Goal: Information Seeking & Learning: Learn about a topic

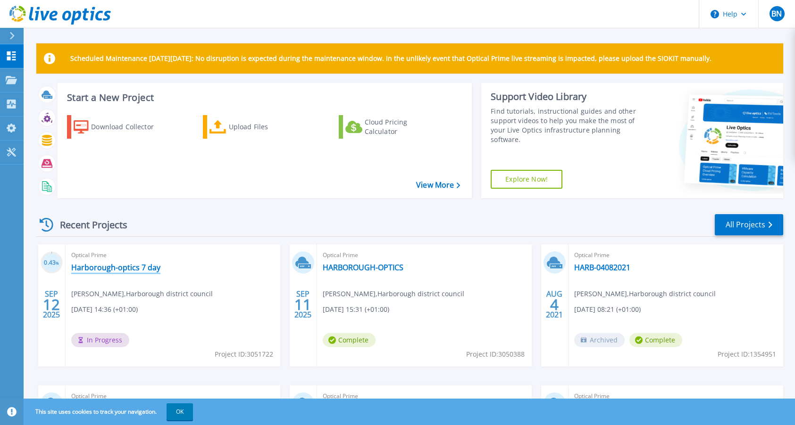
click at [114, 268] on link "Harborough-optics 7 day" at bounding box center [115, 267] width 89 height 9
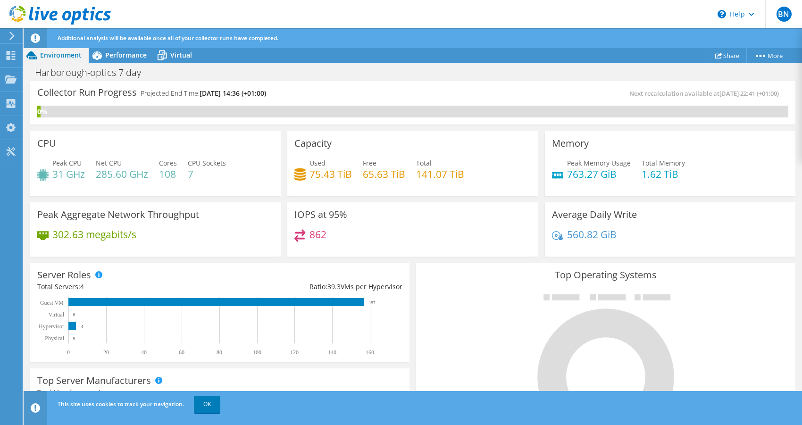
scroll to position [260, 0]
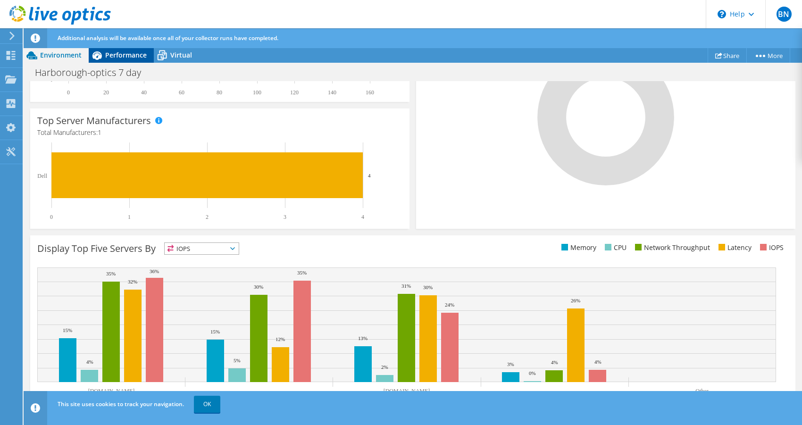
click at [124, 53] on span "Performance" at bounding box center [126, 54] width 42 height 9
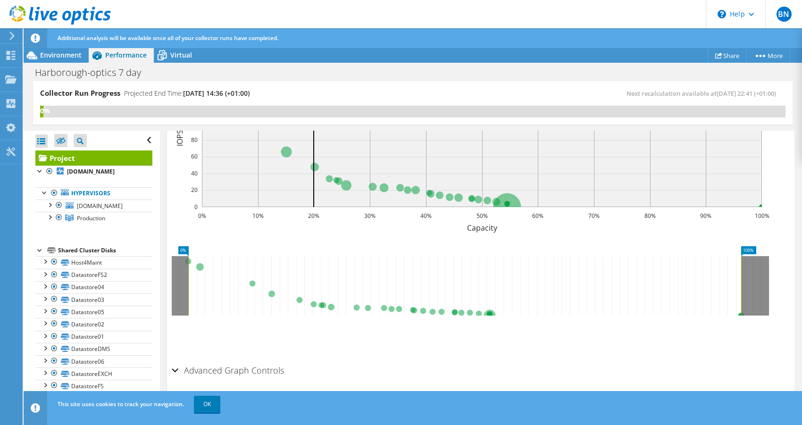
click at [172, 47] on div "Additional analysis will be available once all of your collector runs have comp…" at bounding box center [430, 38] width 750 height 20
click at [176, 55] on span "Virtual" at bounding box center [181, 54] width 22 height 9
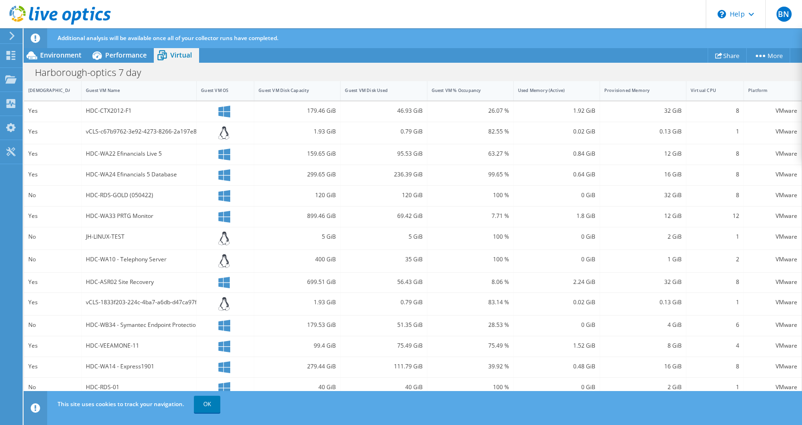
scroll to position [222, 0]
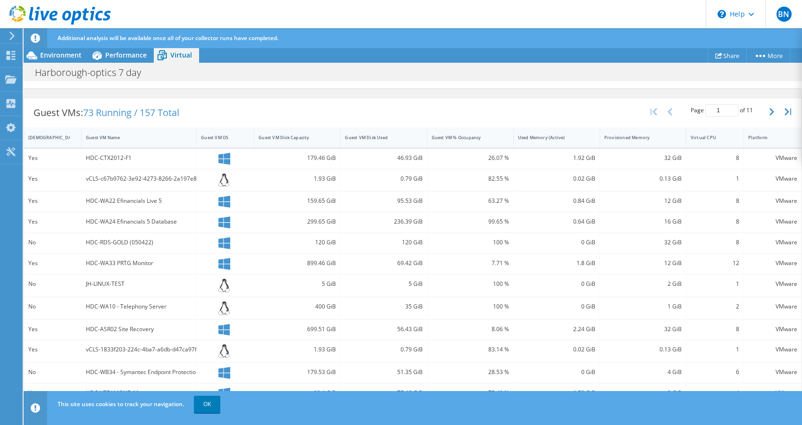
click at [39, 138] on div "IsRunning" at bounding box center [46, 137] width 37 height 6
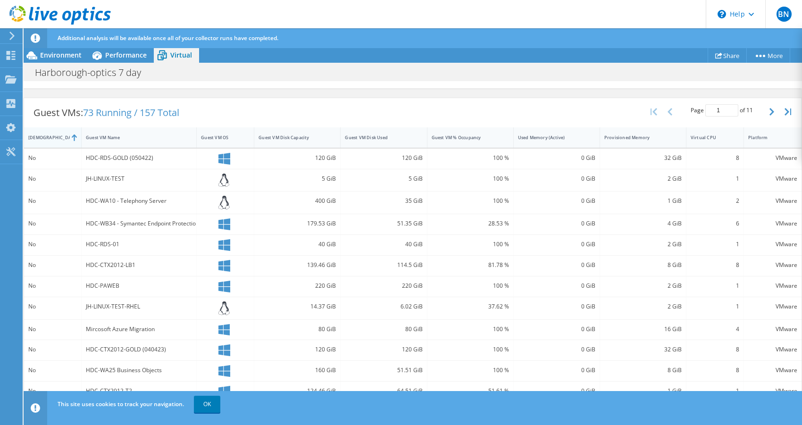
click at [39, 138] on div "IsRunning" at bounding box center [46, 137] width 37 height 6
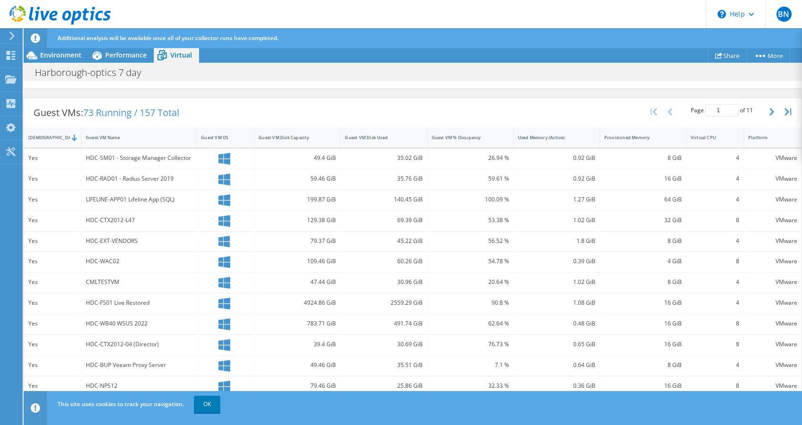
scroll to position [260, 0]
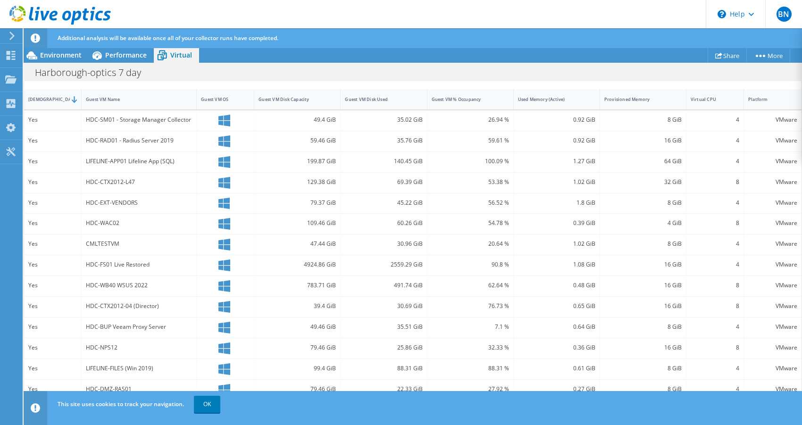
click at [178, 259] on div "HDC-FS01 Live Restored" at bounding box center [139, 264] width 106 height 10
click at [199, 402] on link "OK" at bounding box center [207, 404] width 26 height 17
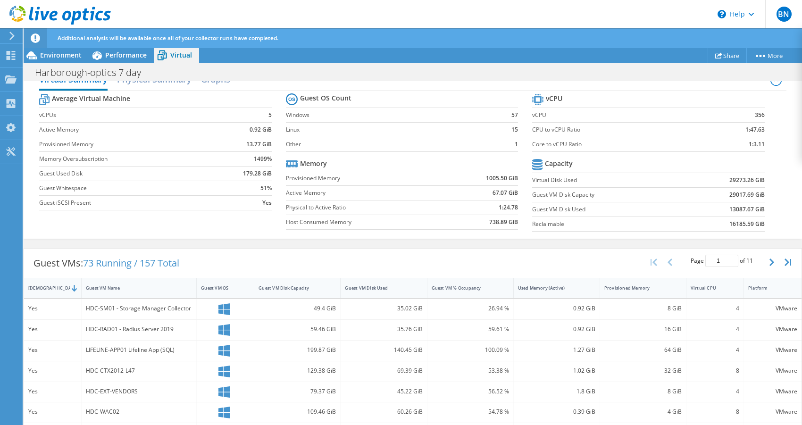
scroll to position [0, 0]
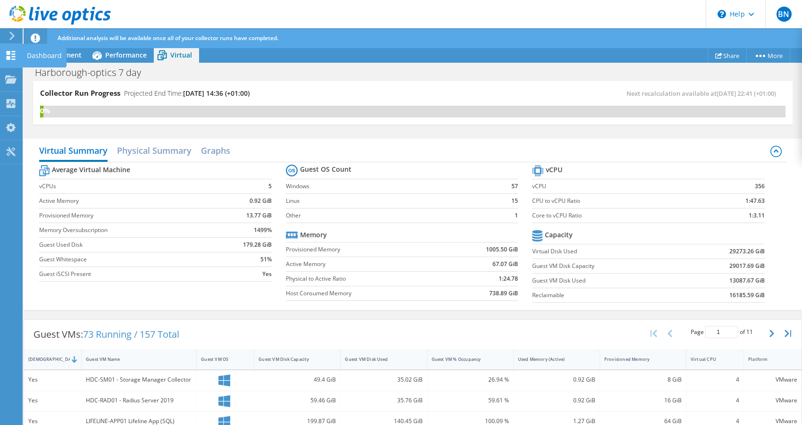
click at [9, 58] on use at bounding box center [11, 55] width 9 height 9
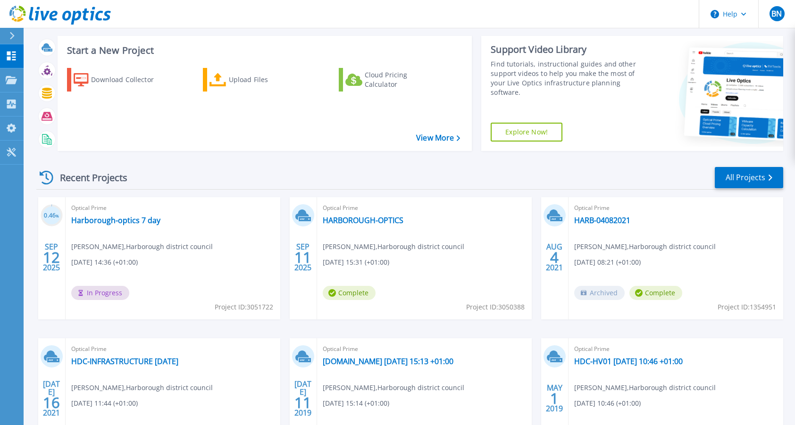
scroll to position [137, 0]
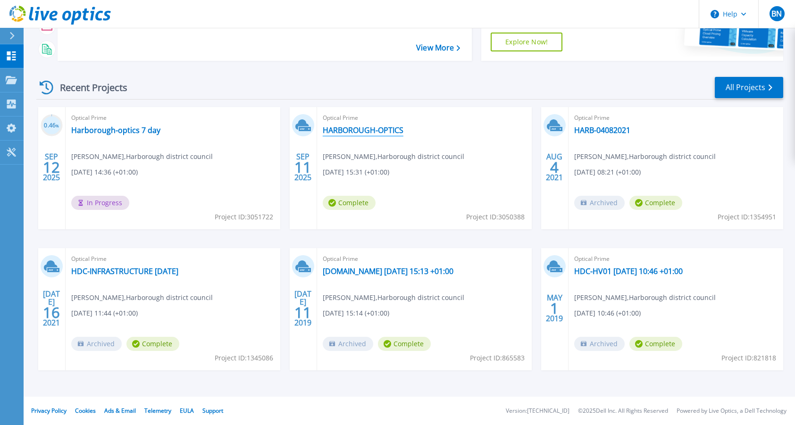
click at [353, 133] on link "HARBOROUGH-OPTICS" at bounding box center [363, 129] width 81 height 9
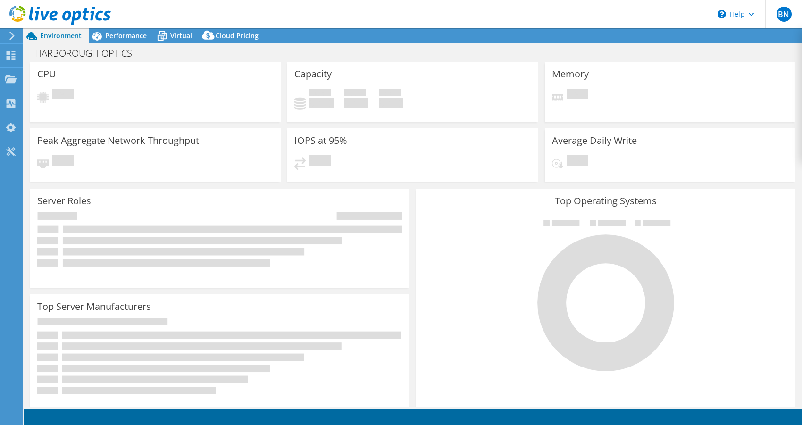
select select "USD"
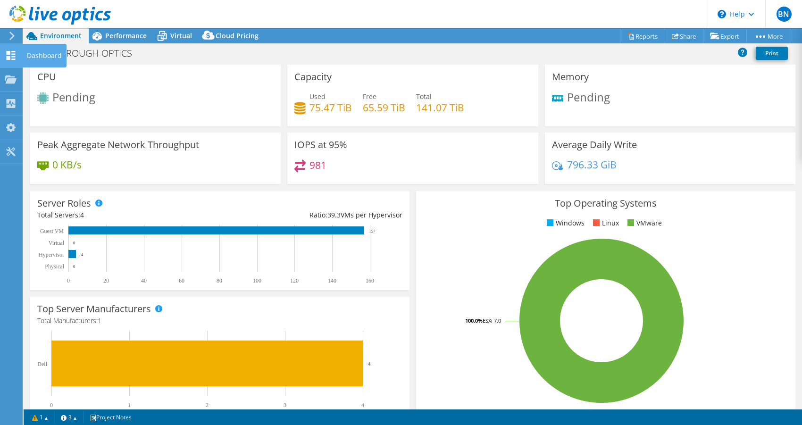
click at [13, 52] on use at bounding box center [11, 55] width 9 height 9
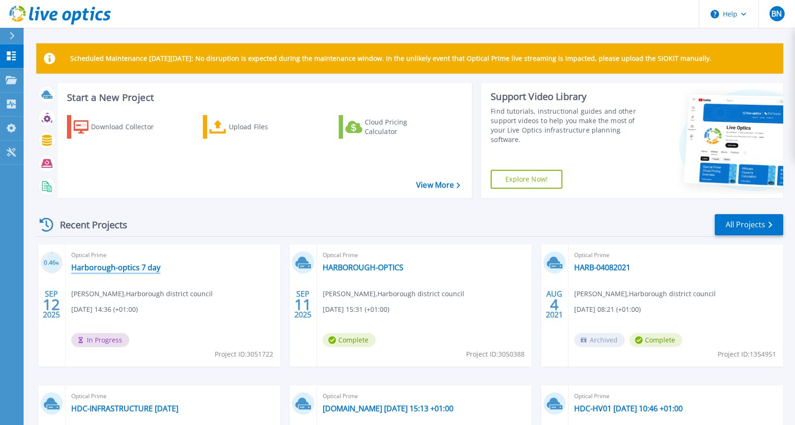
click at [110, 269] on link "Harborough-optics 7 day" at bounding box center [115, 267] width 89 height 9
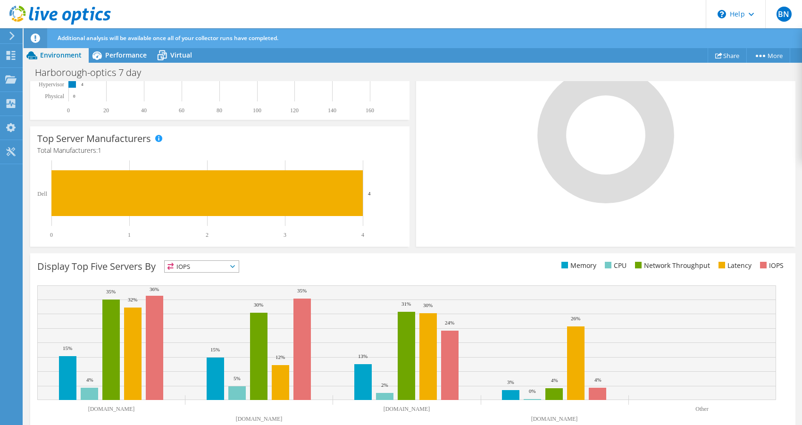
scroll to position [260, 0]
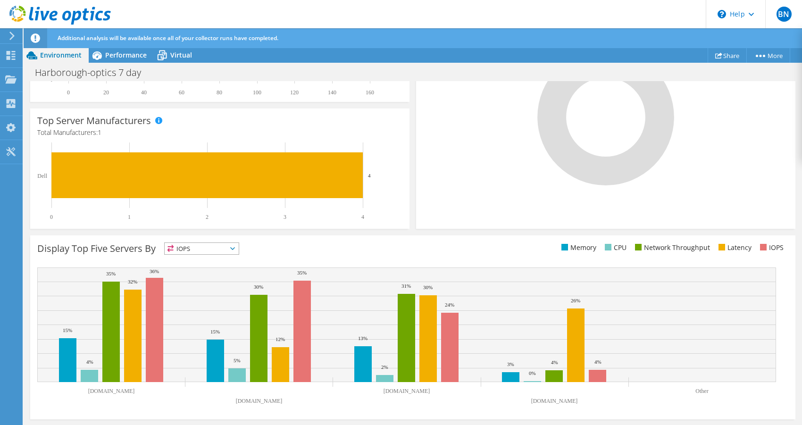
click at [231, 249] on span "IOPS" at bounding box center [202, 248] width 74 height 11
click at [221, 300] on li "Network Throughput" at bounding box center [202, 300] width 74 height 13
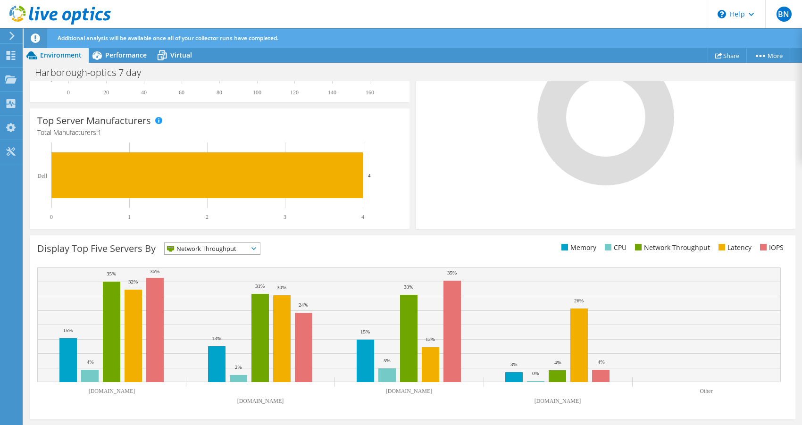
click at [347, 251] on div "Display Top Five Servers By Network Throughput IOPS" at bounding box center [224, 250] width 375 height 16
click at [113, 292] on rect at bounding box center [111, 332] width 17 height 100
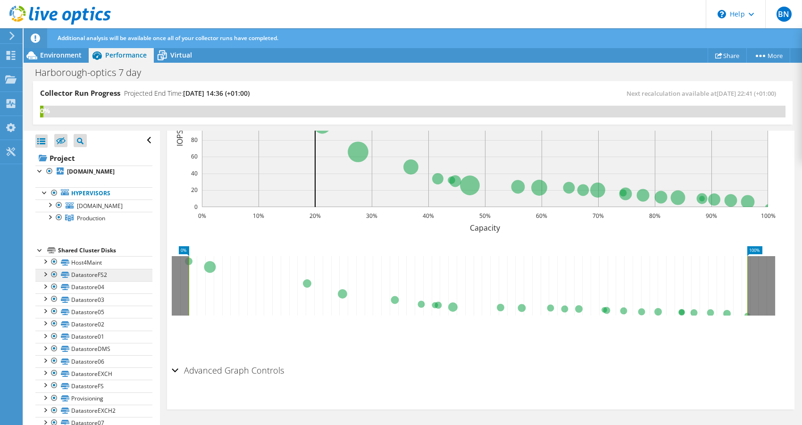
scroll to position [688, 0]
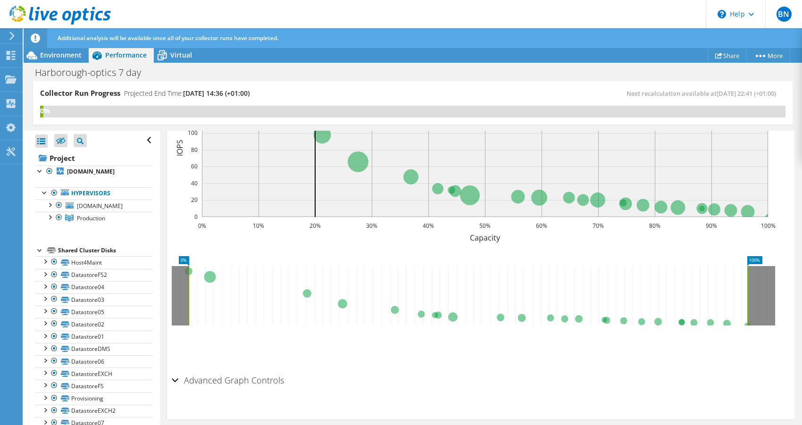
click at [178, 371] on div "Advanced Graph Controls" at bounding box center [481, 381] width 618 height 20
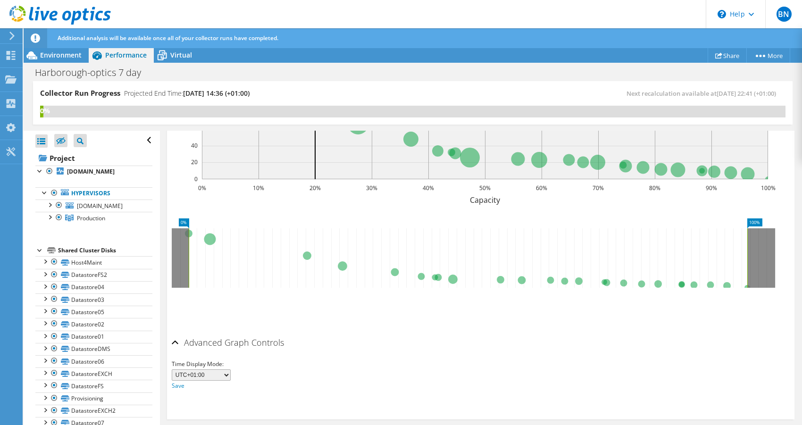
scroll to position [537, 0]
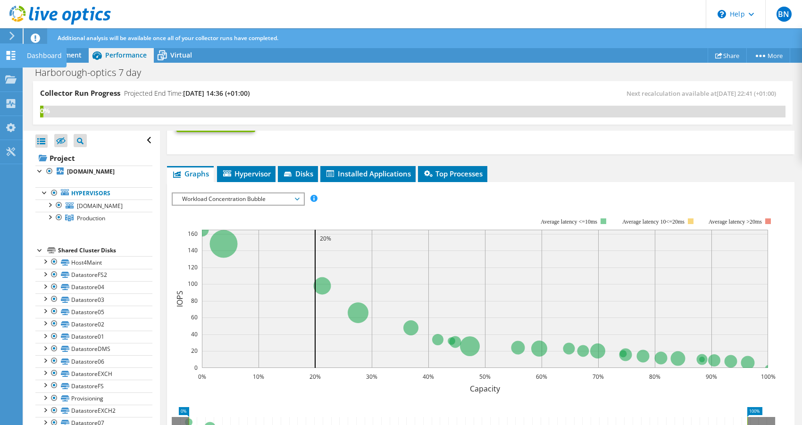
click at [11, 59] on icon at bounding box center [10, 55] width 11 height 9
